Goal: Task Accomplishment & Management: Use online tool/utility

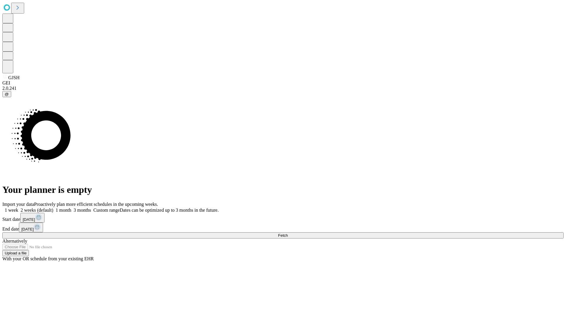
click at [288, 234] on span "Fetch" at bounding box center [283, 236] width 10 height 4
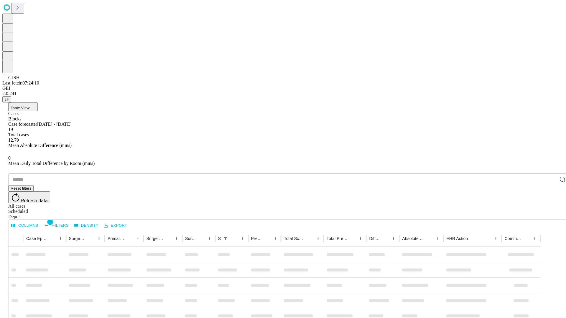
click at [551, 214] on div "Depot" at bounding box center [288, 216] width 561 height 5
